Goal: Task Accomplishment & Management: Complete application form

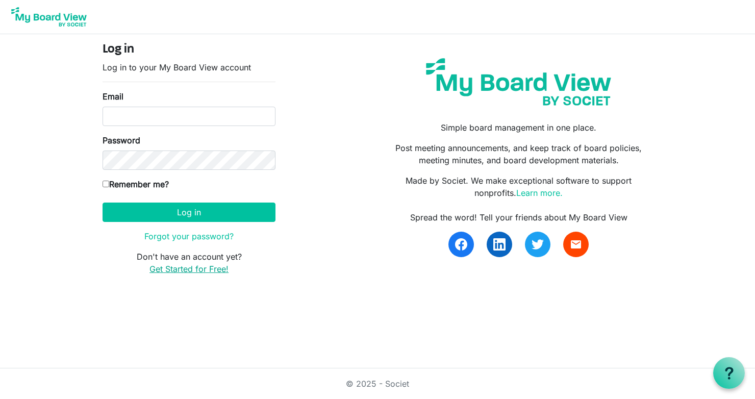
click at [196, 273] on link "Get Started for Free!" at bounding box center [189, 269] width 79 height 10
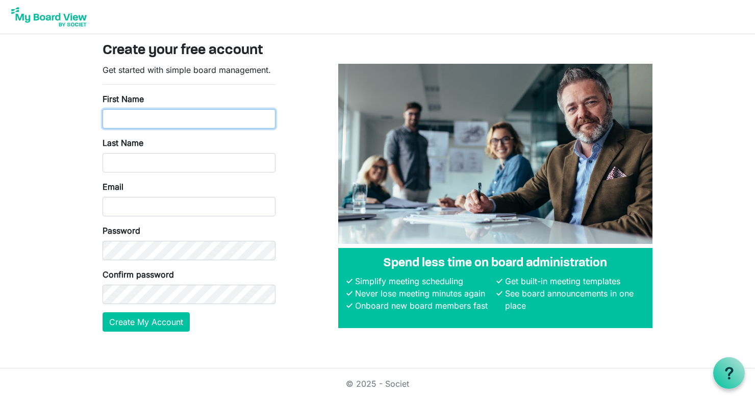
click at [216, 120] on input "First Name" at bounding box center [189, 118] width 173 height 19
type input "Greg"
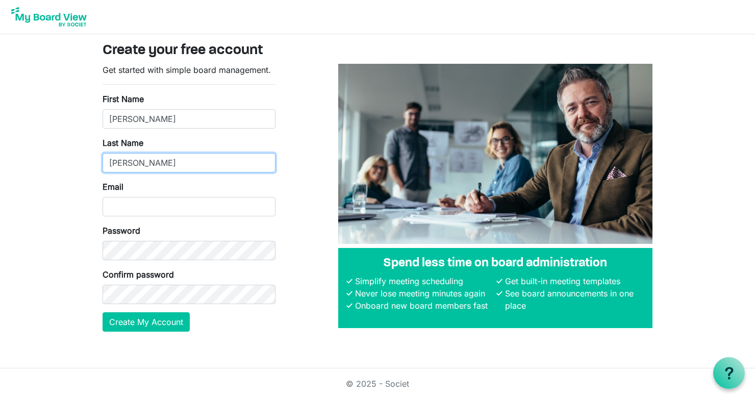
type input "Bassett"
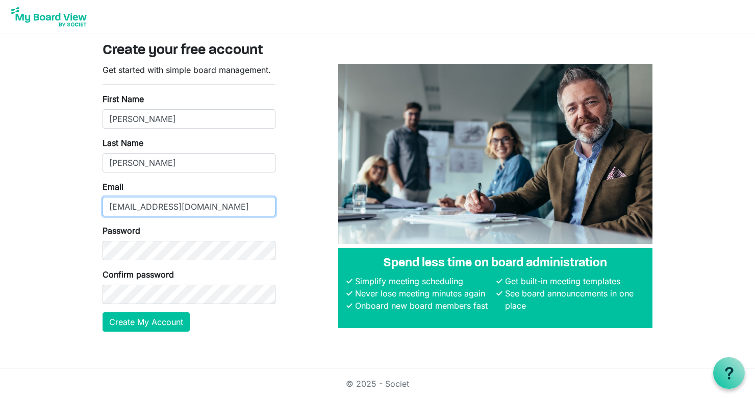
type input "operations@hollandsymphony.org"
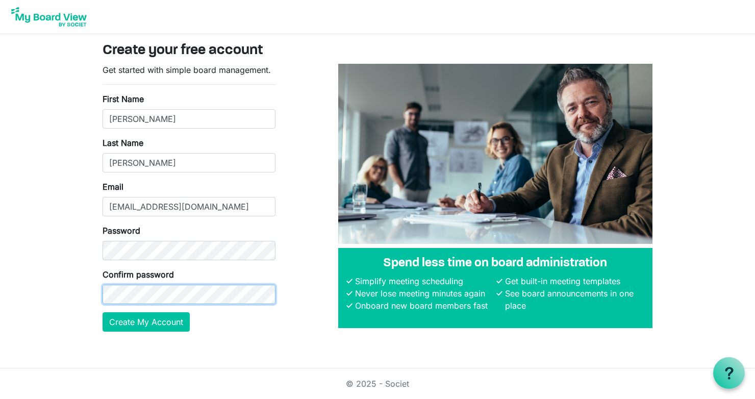
click at [103, 312] on button "Create My Account" at bounding box center [146, 321] width 87 height 19
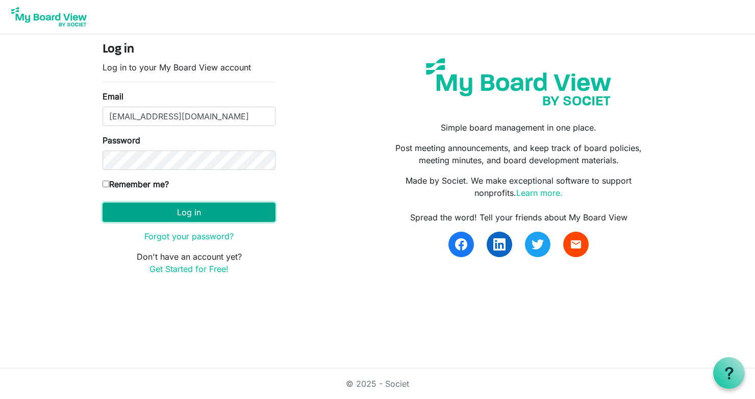
click at [201, 211] on button "Log in" at bounding box center [189, 212] width 173 height 19
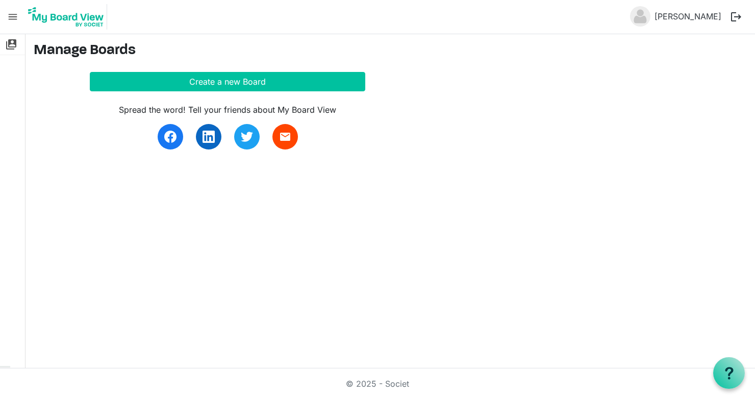
click at [11, 13] on span "menu" at bounding box center [12, 16] width 19 height 19
click at [18, 16] on span "menu" at bounding box center [12, 16] width 19 height 19
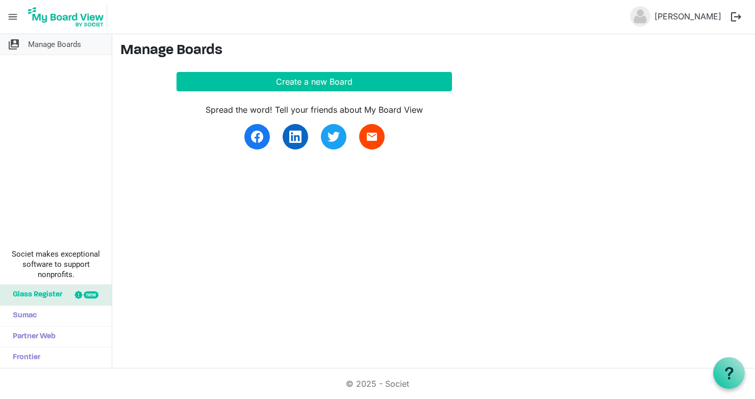
click at [69, 46] on span "Manage Boards" at bounding box center [54, 44] width 53 height 20
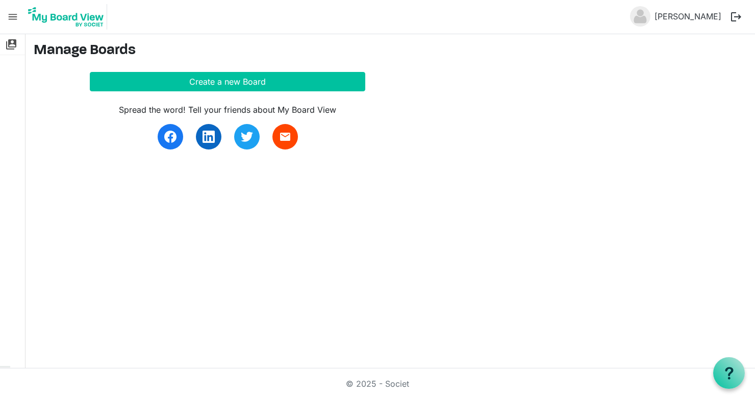
click at [61, 23] on img at bounding box center [66, 17] width 82 height 26
click at [12, 15] on span "menu" at bounding box center [12, 16] width 19 height 19
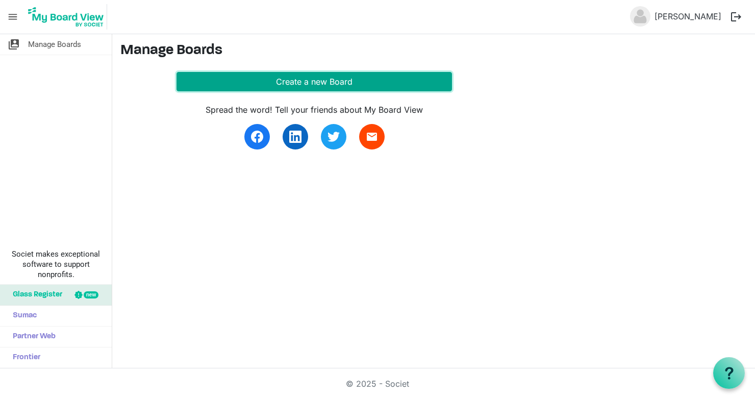
click at [353, 82] on button "Create a new Board" at bounding box center [315, 81] width 276 height 19
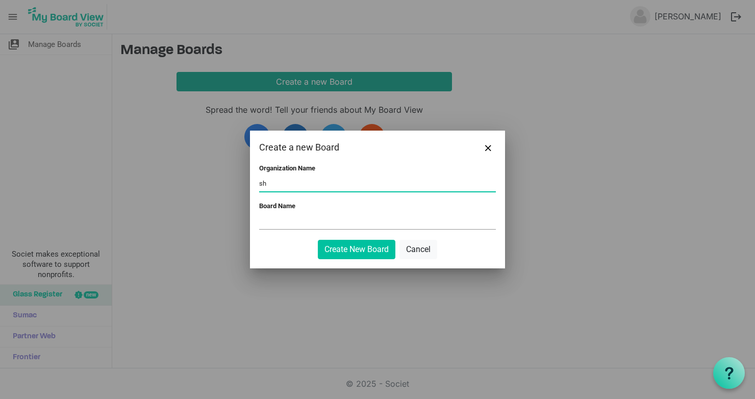
type input "s"
type input "h"
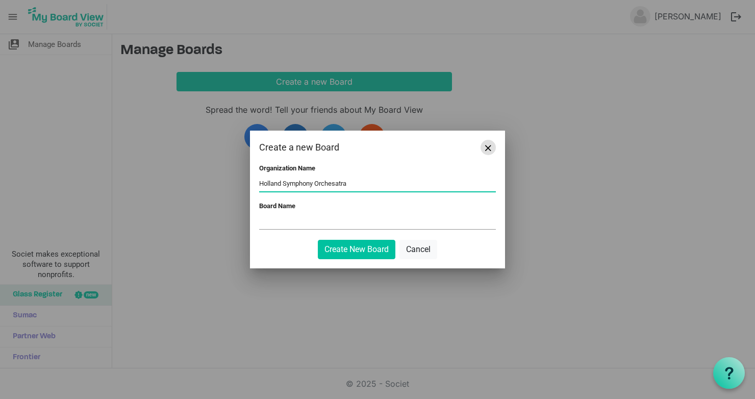
type input "Holland Symphony Orchesatra"
click at [491, 146] on span "Close" at bounding box center [488, 148] width 6 height 6
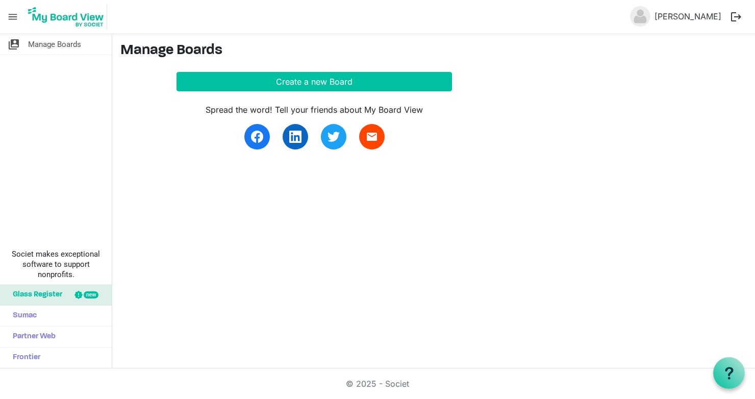
click at [15, 22] on span "menu" at bounding box center [12, 16] width 19 height 19
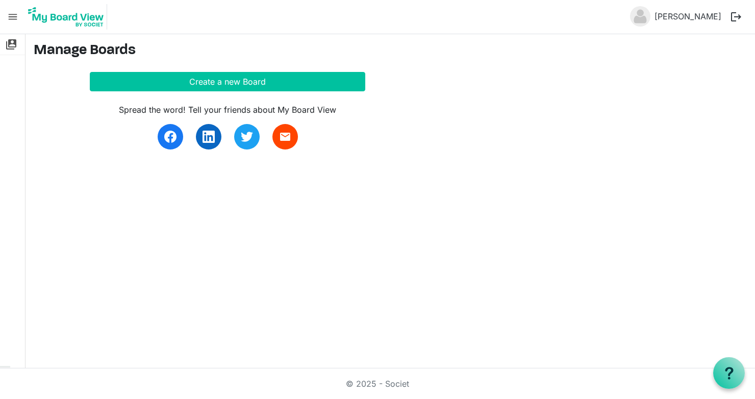
click at [18, 20] on span "menu" at bounding box center [12, 16] width 19 height 19
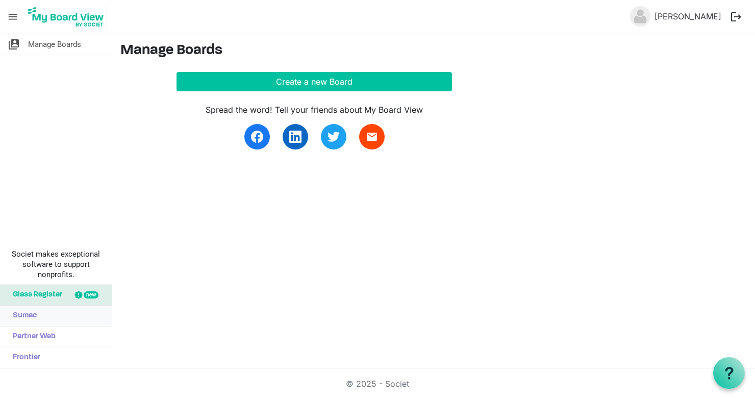
click at [37, 326] on span "Sumac" at bounding box center [22, 316] width 29 height 20
click at [64, 43] on span "Manage Boards" at bounding box center [54, 44] width 53 height 20
